Goal: Task Accomplishment & Management: Complete application form

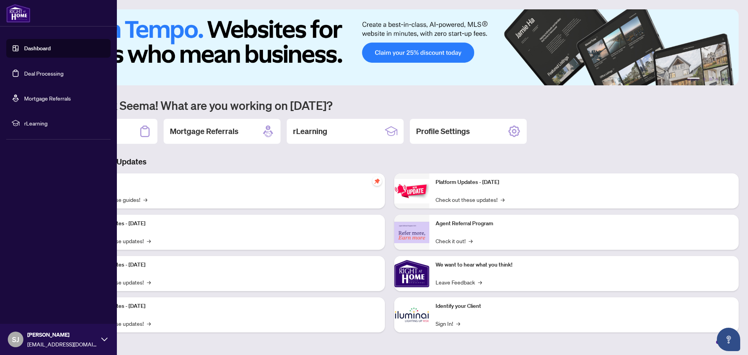
click at [43, 73] on link "Deal Processing" at bounding box center [43, 73] width 39 height 7
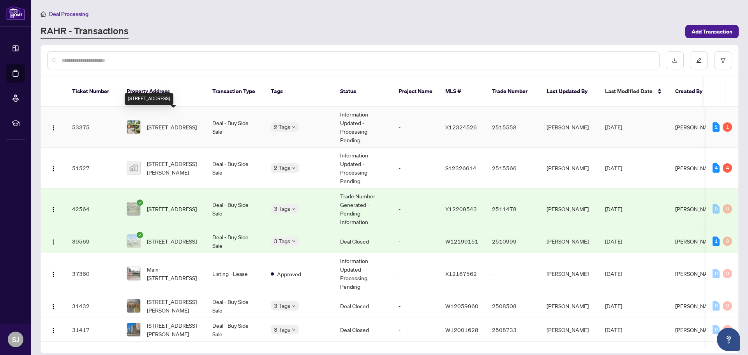
click at [159, 123] on span "[STREET_ADDRESS]" at bounding box center [172, 127] width 50 height 9
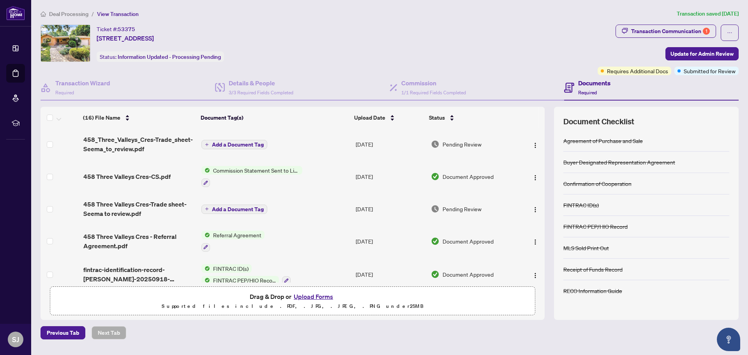
click at [698, 56] on span "Update for Admin Review" at bounding box center [702, 54] width 63 height 12
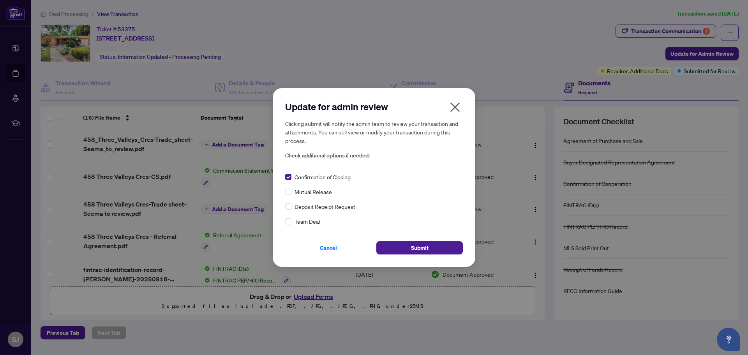
click at [433, 251] on button "Submit" at bounding box center [420, 247] width 87 height 13
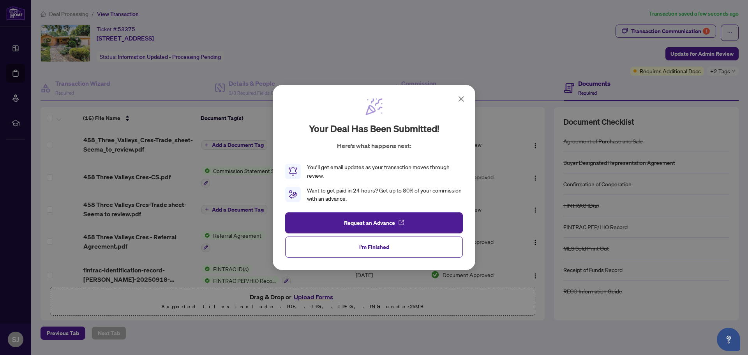
click at [465, 100] on icon at bounding box center [461, 98] width 9 height 9
